Goal: Task Accomplishment & Management: Manage account settings

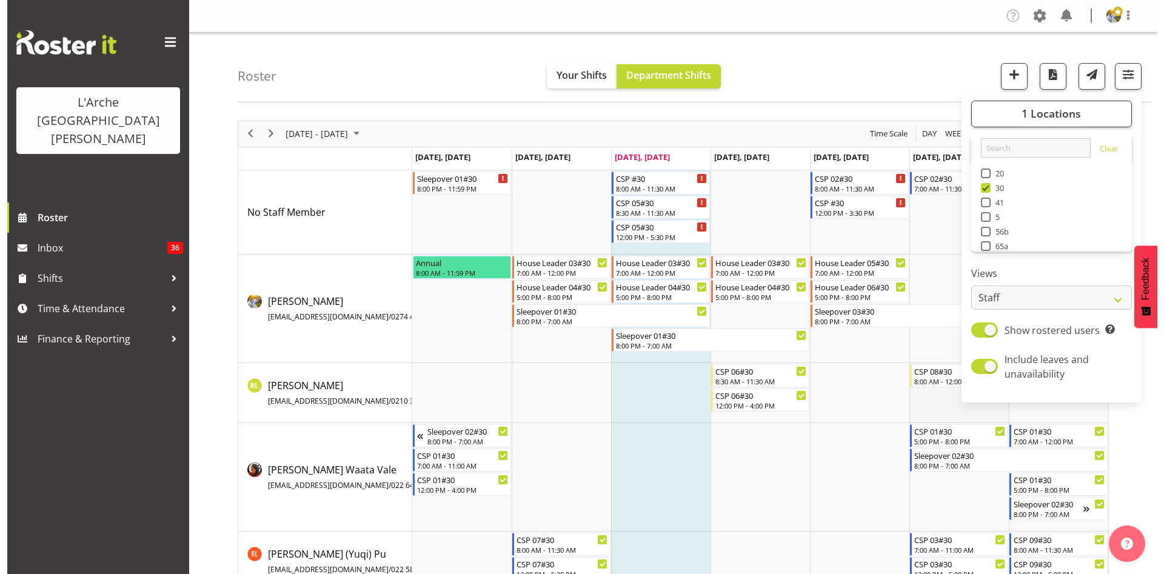
scroll to position [8, 0]
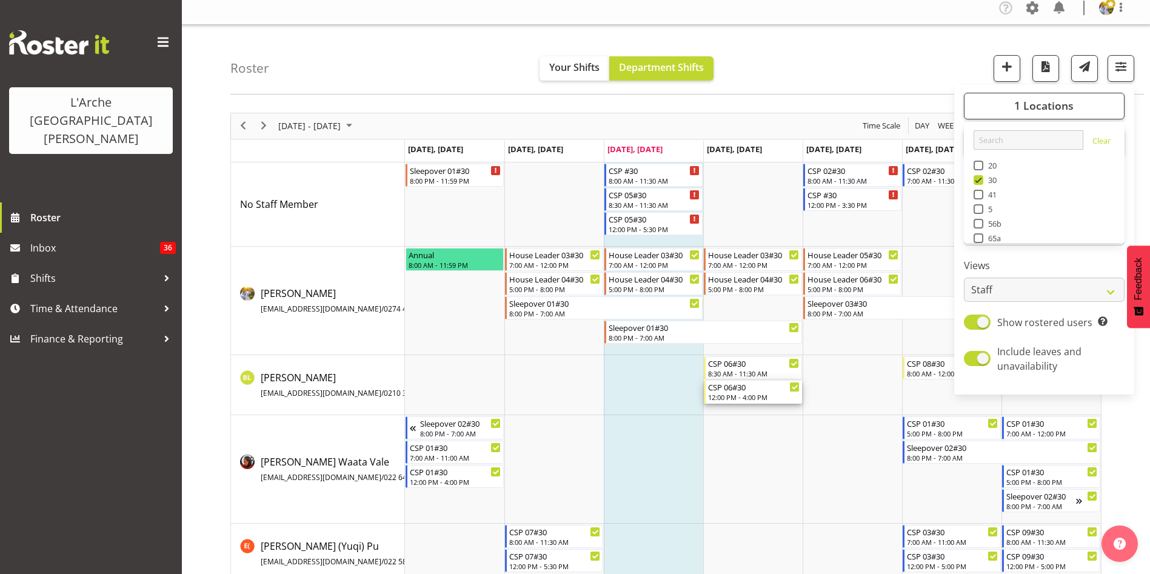
click at [760, 399] on div "12:00 PM - 4:00 PM" at bounding box center [754, 397] width 92 height 10
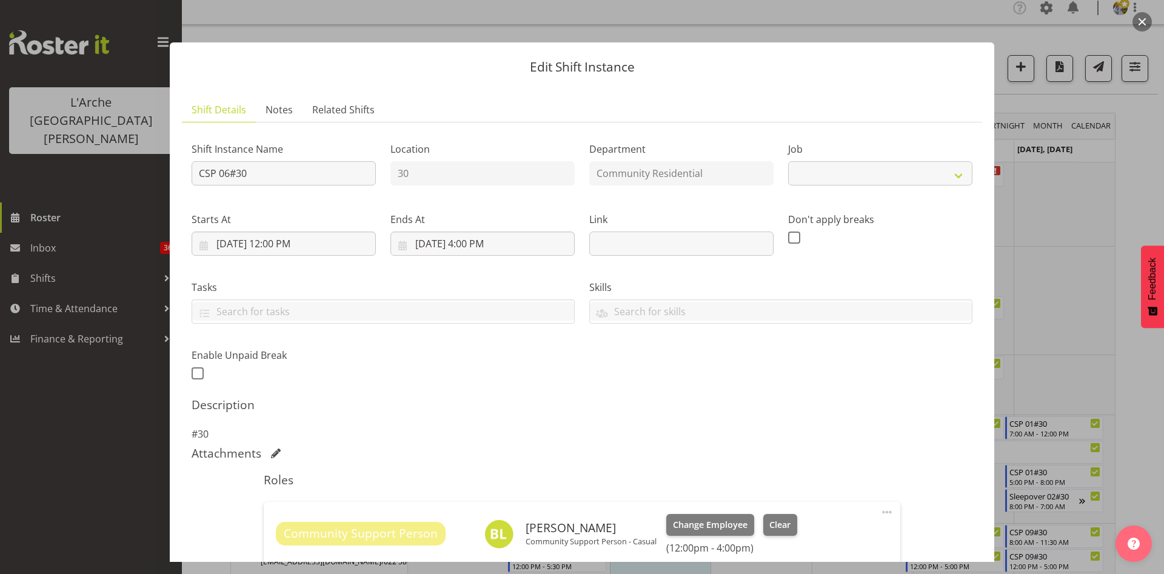
select select "2"
click at [467, 241] on input "[DATE] 4:00 PM" at bounding box center [482, 244] width 184 height 24
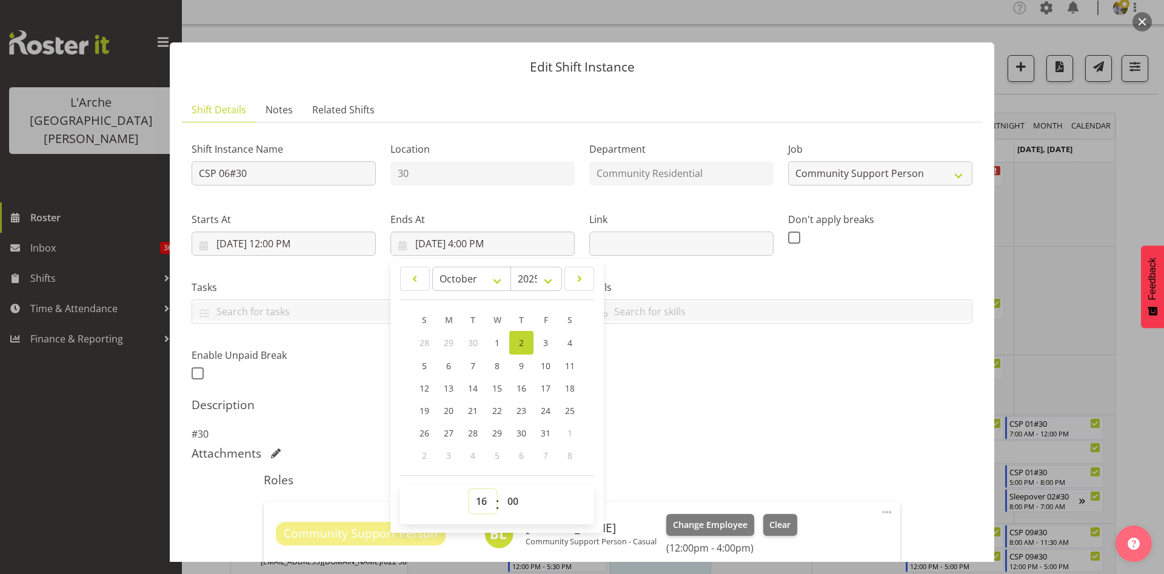
click at [480, 506] on select "00 01 02 03 04 05 06 07 08 09 10 11 12 13 14 15 16 17 18 19 20 21 22 23" at bounding box center [482, 501] width 27 height 24
select select "17"
click at [469, 489] on select "00 01 02 03 04 05 06 07 08 09 10 11 12 13 14 15 16 17 18 19 20 21 22 23" at bounding box center [482, 501] width 27 height 24
type input "[DATE] 5:00 PM"
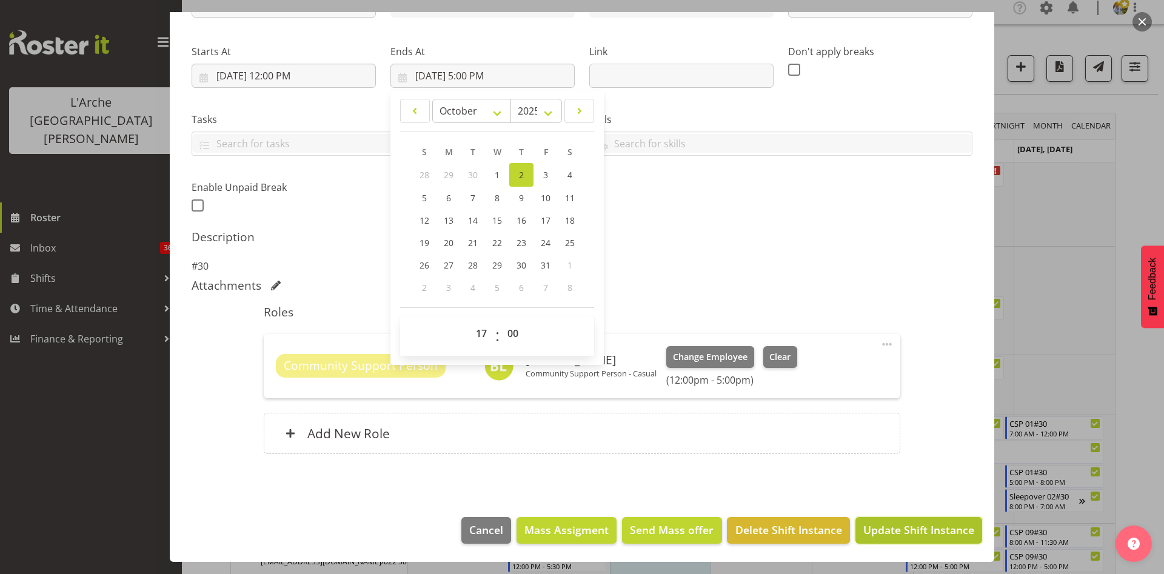
click at [886, 534] on span "Update Shift Instance" at bounding box center [918, 530] width 111 height 16
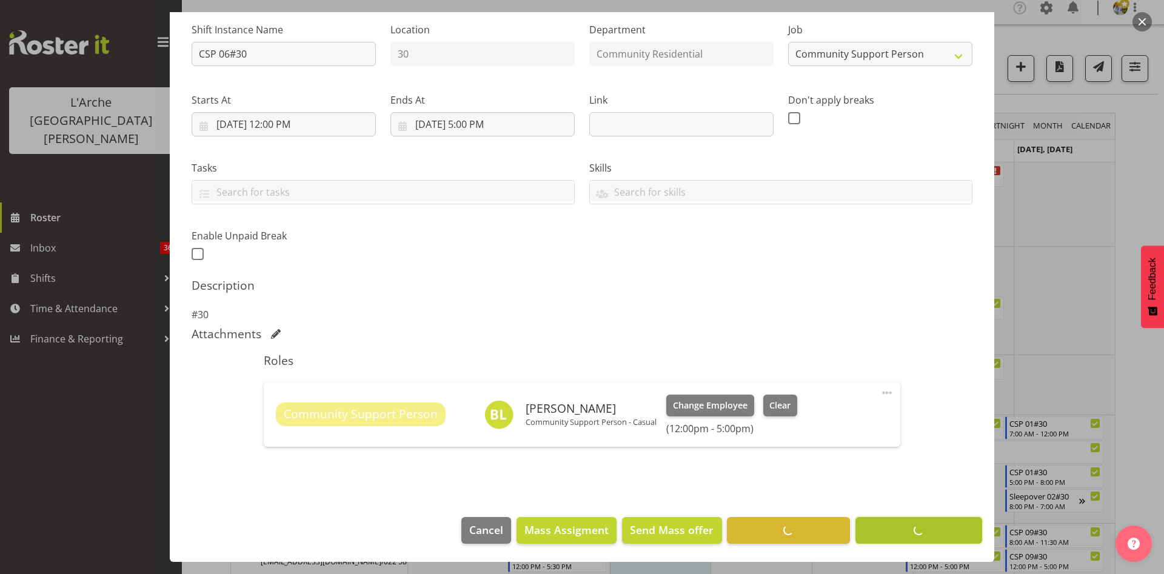
scroll to position [119, 0]
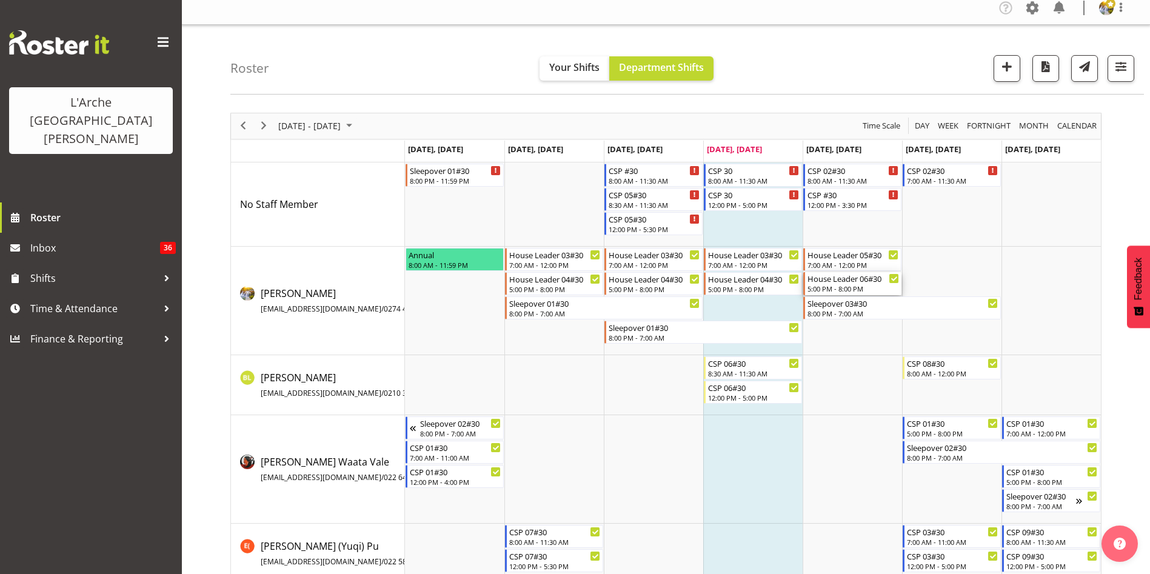
click at [863, 287] on div "5:00 PM - 8:00 PM" at bounding box center [854, 289] width 92 height 10
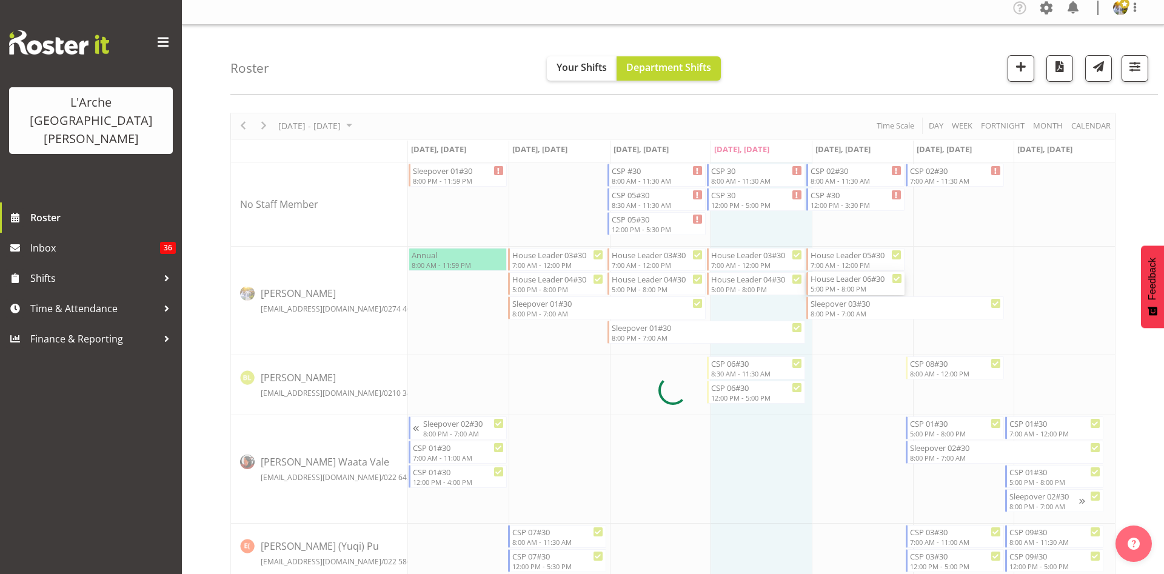
select select
select select "9"
select select "2025"
select select "17"
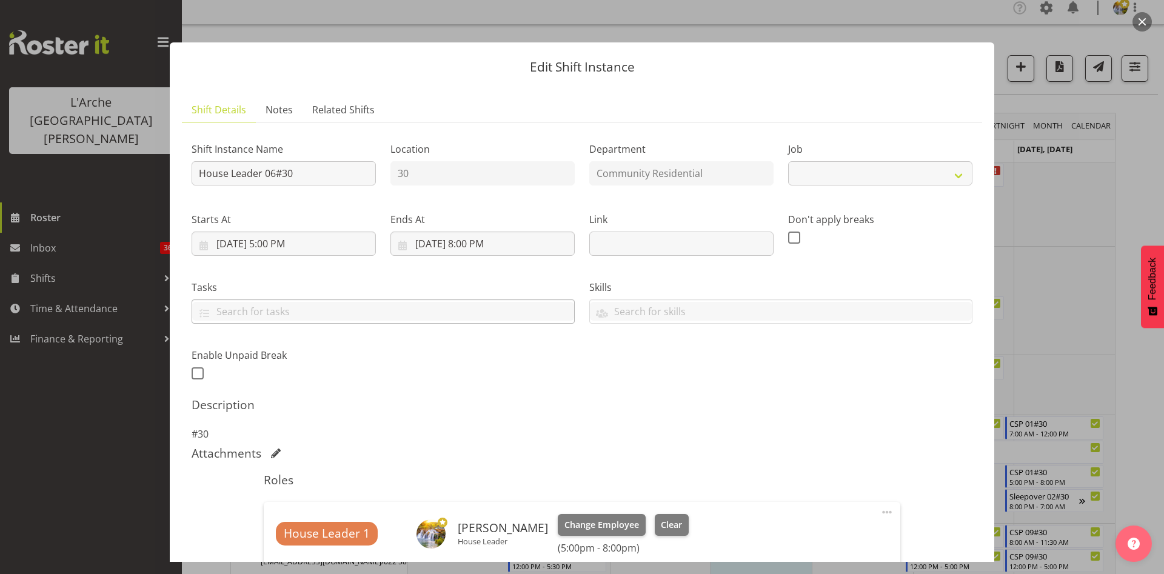
select select "1"
click at [271, 243] on input "[DATE] 5:00 PM" at bounding box center [284, 244] width 184 height 24
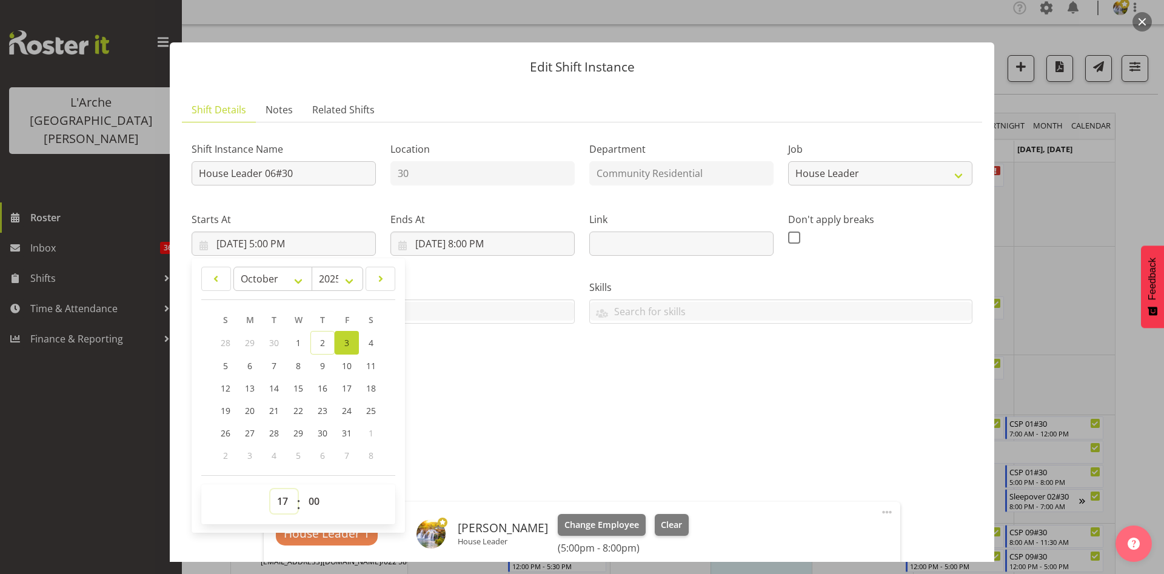
click at [286, 495] on select "00 01 02 03 04 05 06 07 08 09 10 11 12 13 14 15 16 17 18 19 20 21 22 23" at bounding box center [283, 501] width 27 height 24
select select "15"
click at [270, 489] on select "00 01 02 03 04 05 06 07 08 09 10 11 12 13 14 15 16 17 18 19 20 21 22 23" at bounding box center [283, 501] width 27 height 24
type input "[DATE] 3:00 PM"
click at [315, 502] on select "00 01 02 03 04 05 06 07 08 09 10 11 12 13 14 15 16 17 18 19 20 21 22 23 24 25 2…" at bounding box center [315, 501] width 27 height 24
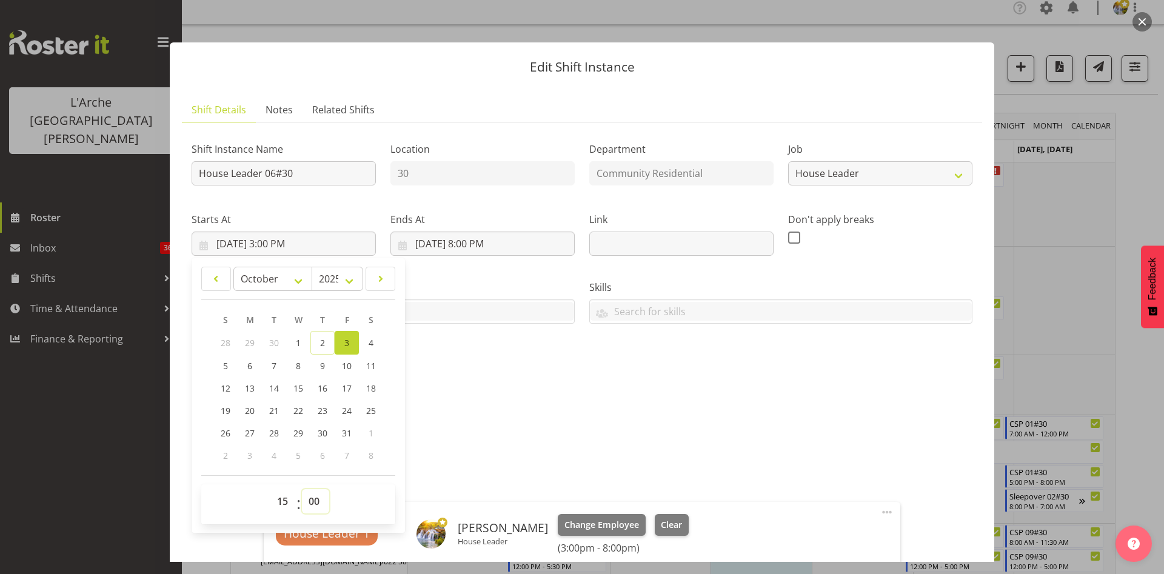
select select "30"
click at [302, 489] on select "00 01 02 03 04 05 06 07 08 09 10 11 12 13 14 15 16 17 18 19 20 21 22 23 24 25 2…" at bounding box center [315, 501] width 27 height 24
type input "[DATE] 3:30 PM"
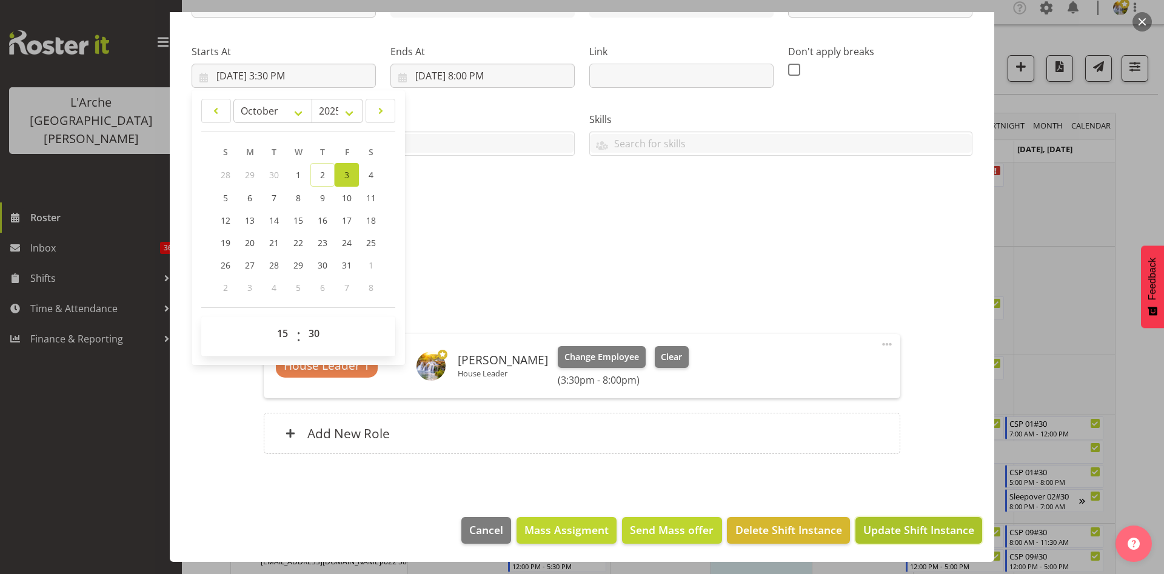
click at [915, 529] on span "Update Shift Instance" at bounding box center [918, 530] width 111 height 16
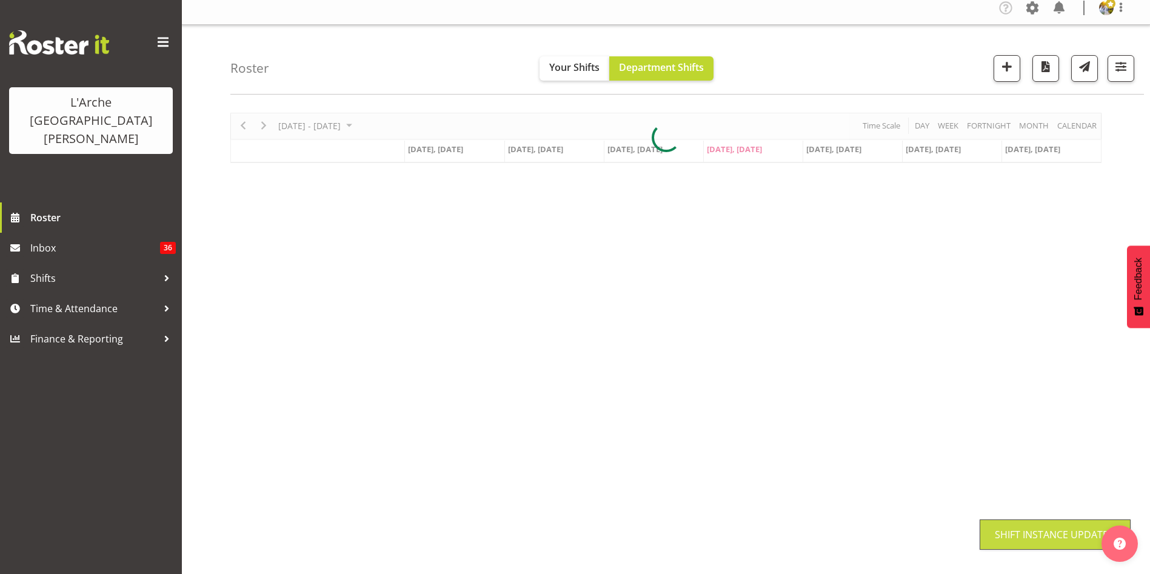
click at [915, 529] on div "[DATE] - [DATE] [DATE] Day Week Fortnight Month calendar Month Agenda Time Scal…" at bounding box center [690, 346] width 920 height 485
